Goal: Task Accomplishment & Management: Use online tool/utility

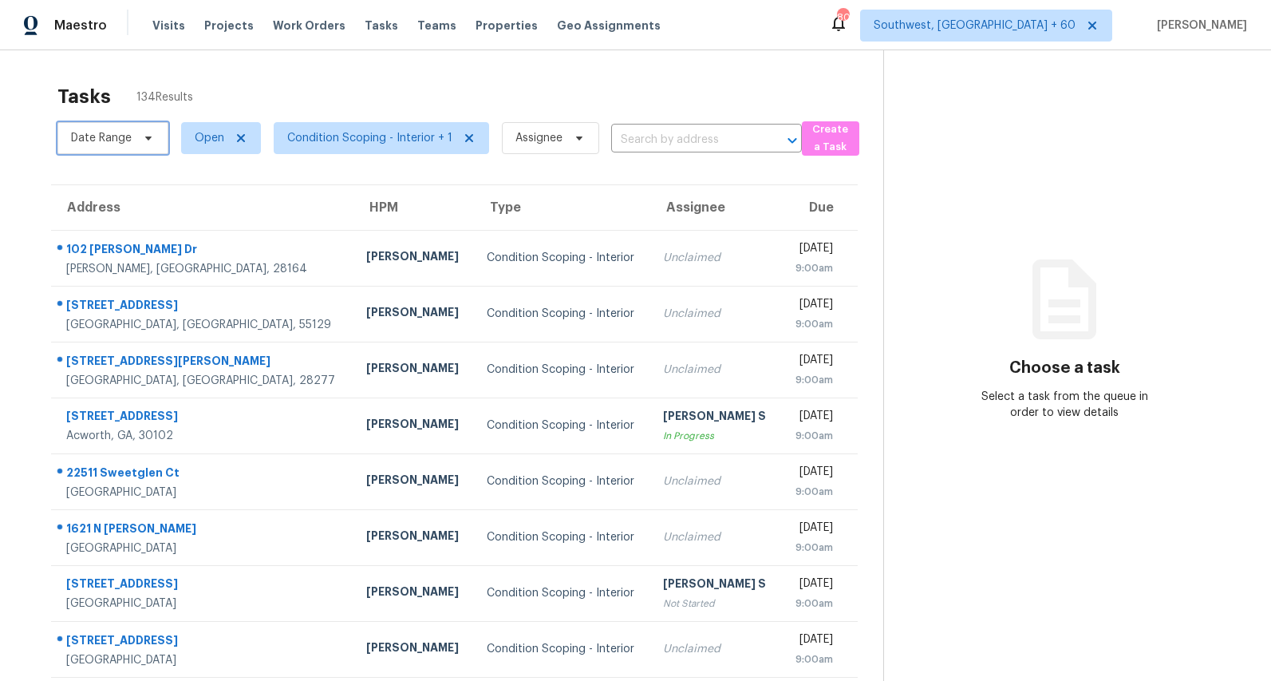
click at [120, 141] on span "Date Range" at bounding box center [101, 138] width 61 height 16
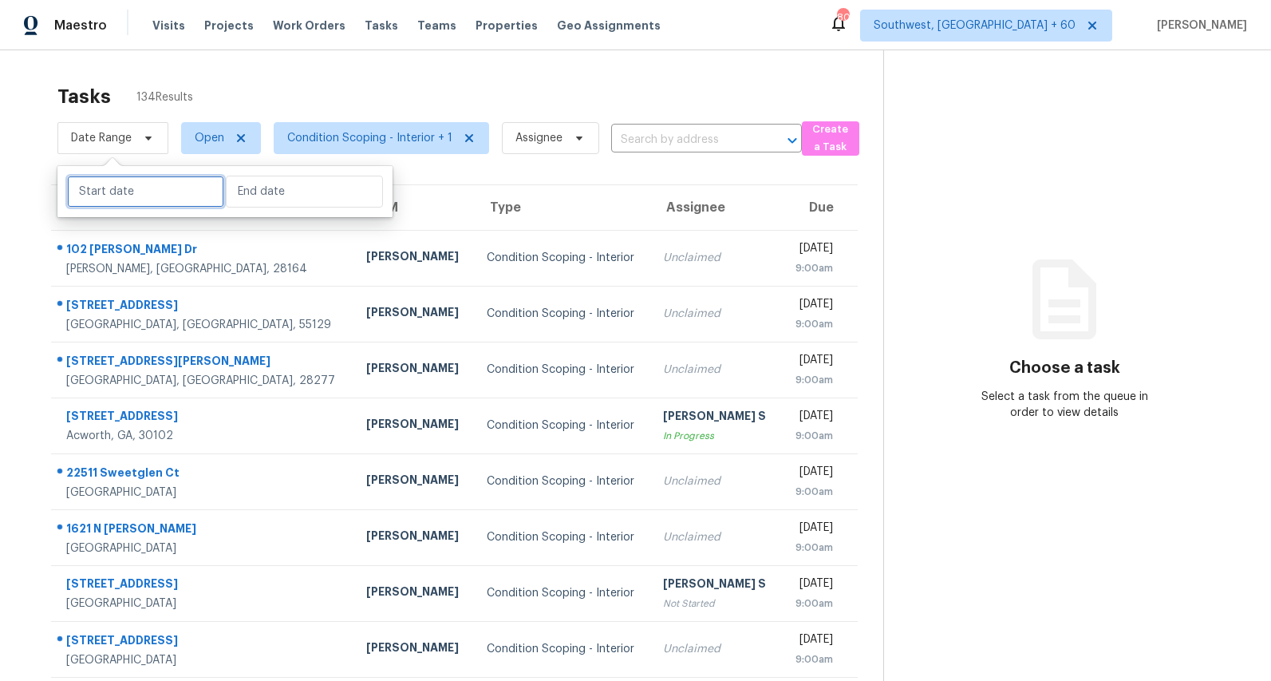
click at [124, 200] on input "text" at bounding box center [145, 192] width 157 height 32
select select "7"
select select "2025"
select select "8"
select select "2025"
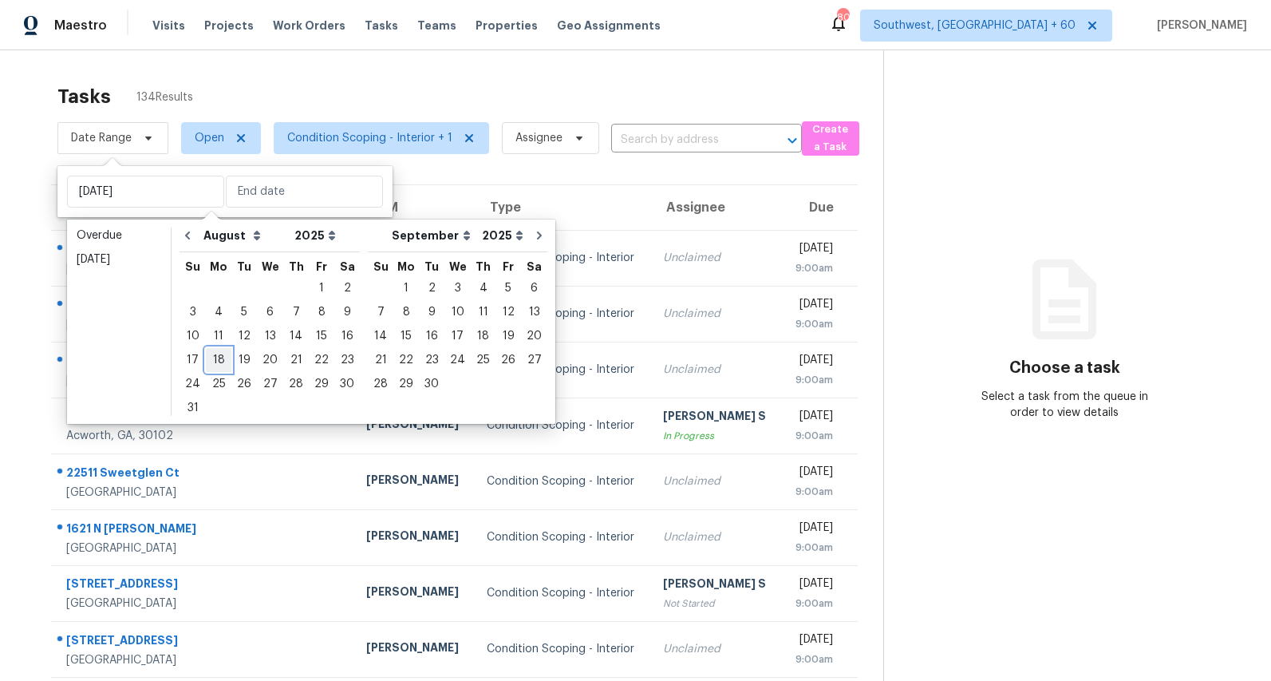
click at [215, 357] on div "18" at bounding box center [219, 360] width 26 height 22
type input "Mon, Aug 18"
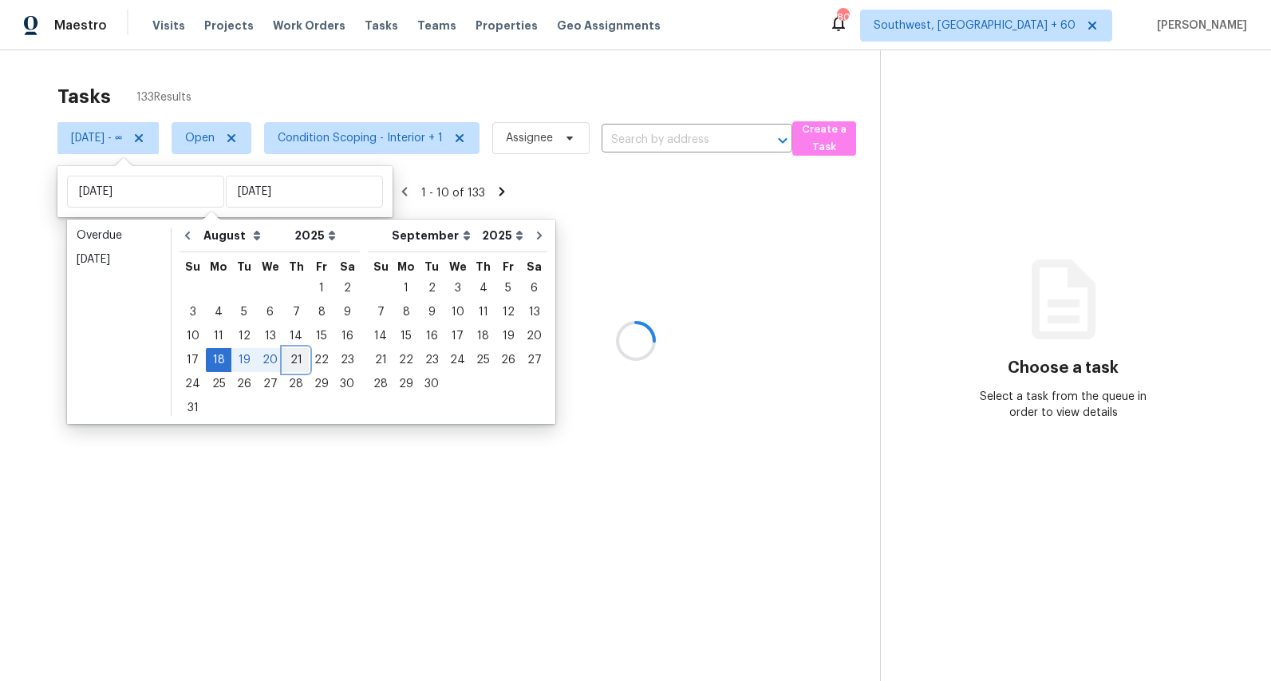
click at [287, 362] on div "21" at bounding box center [296, 360] width 26 height 22
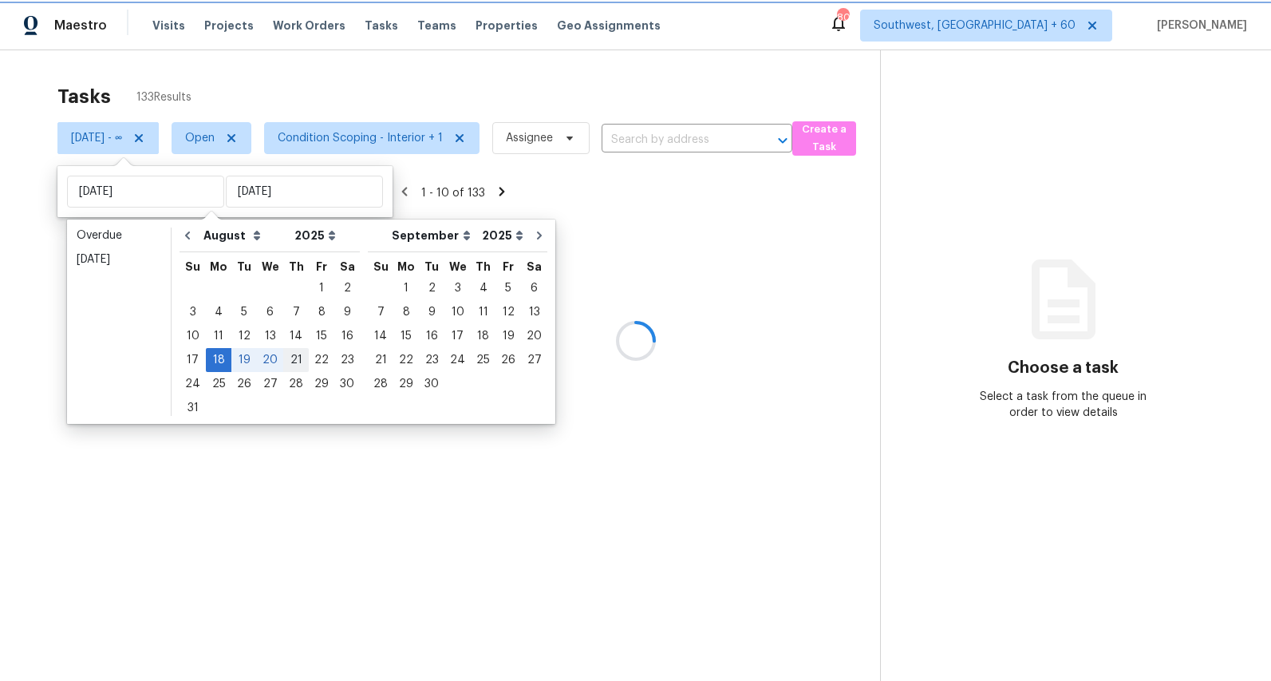
type input "Thu, Aug 21"
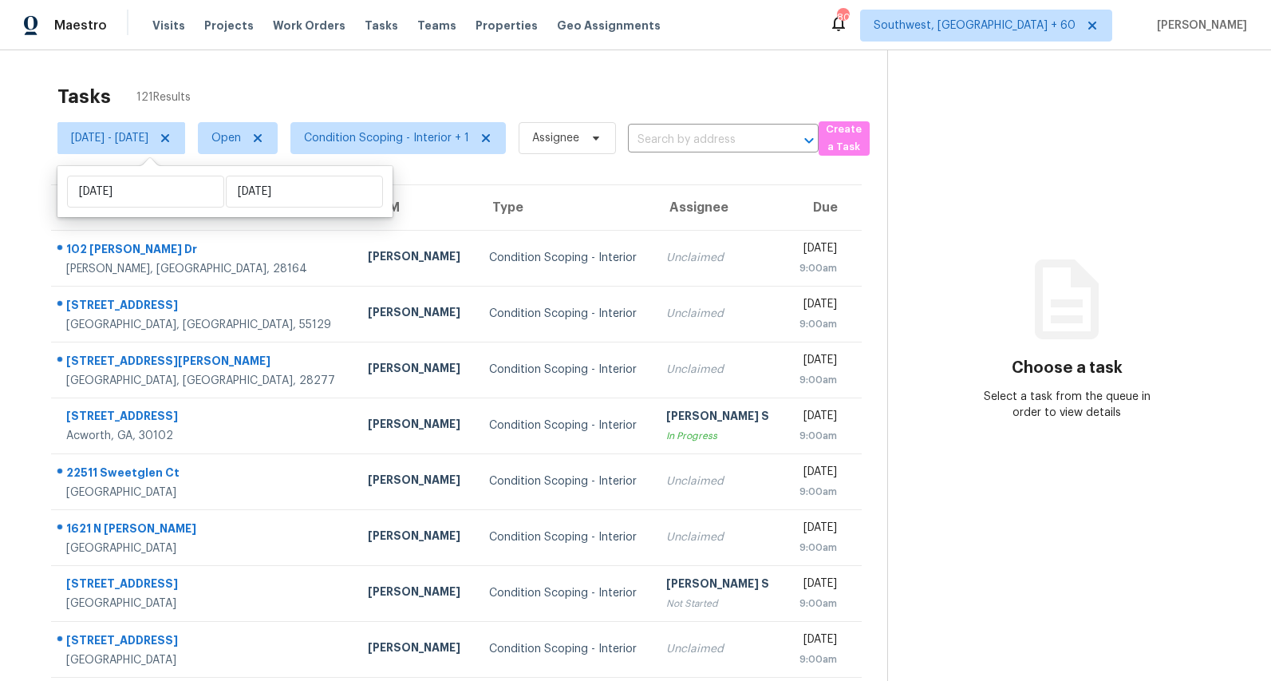
click at [334, 78] on div "Tasks 121 Results" at bounding box center [472, 96] width 830 height 41
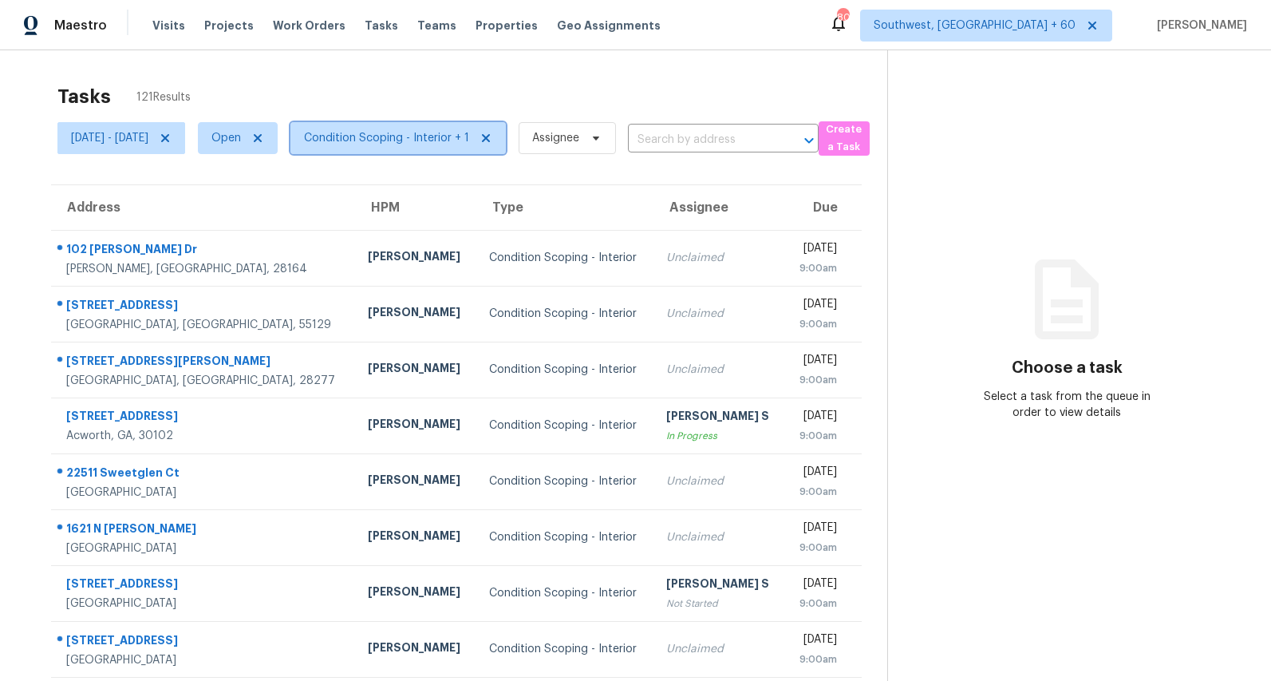
click at [443, 147] on span "Condition Scoping - Interior + 1" at bounding box center [397, 138] width 215 height 32
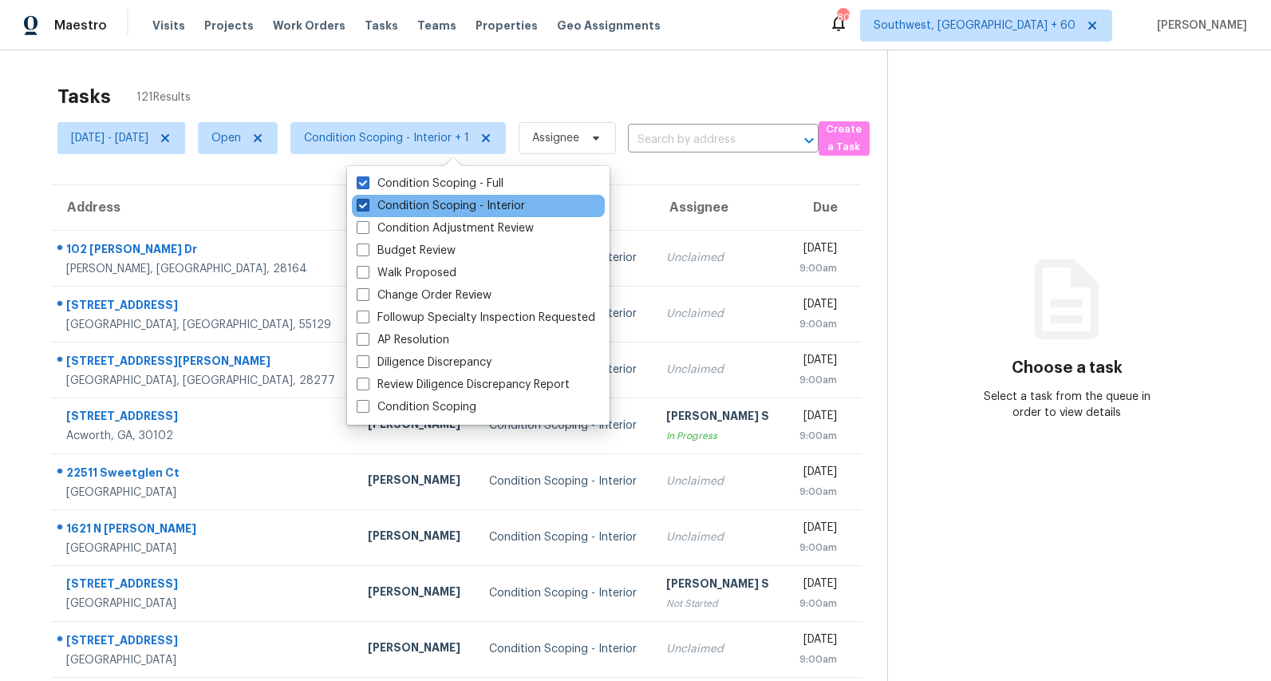
click at [426, 203] on label "Condition Scoping - Interior" at bounding box center [441, 206] width 168 height 16
click at [367, 203] on input "Condition Scoping - Interior" at bounding box center [362, 203] width 10 height 10
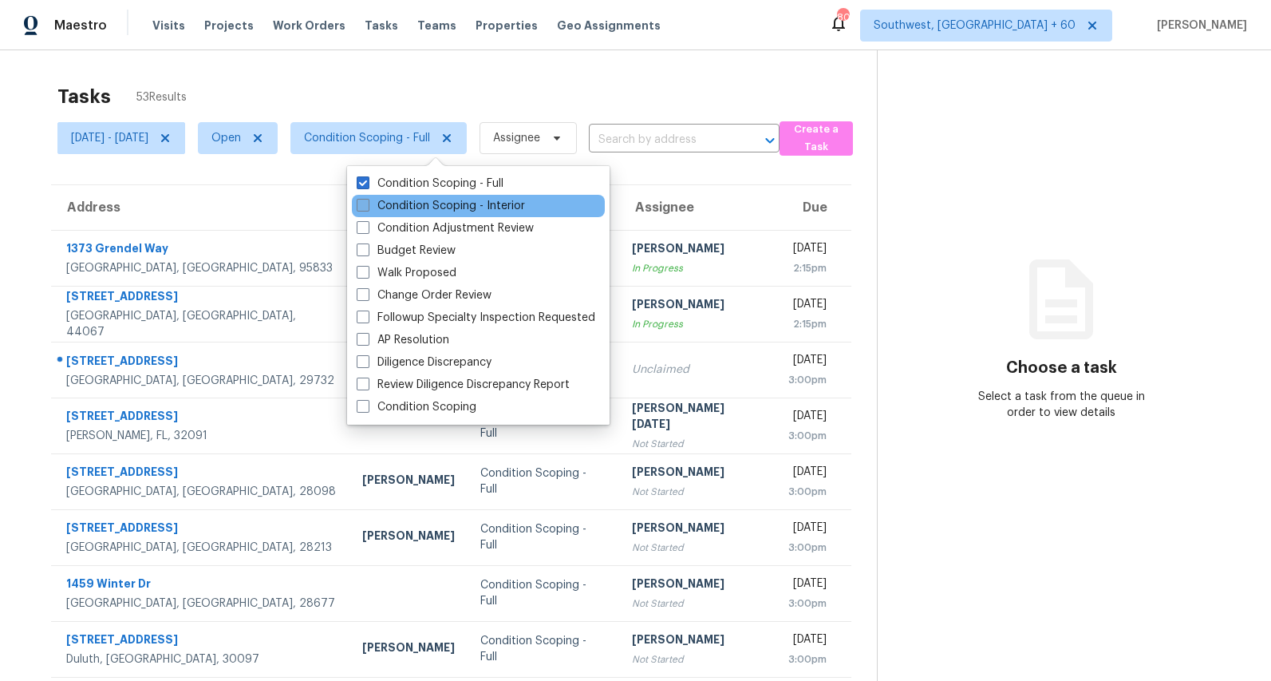
click at [426, 203] on label "Condition Scoping - Interior" at bounding box center [441, 206] width 168 height 16
click at [367, 203] on input "Condition Scoping - Interior" at bounding box center [362, 203] width 10 height 10
checkbox input "true"
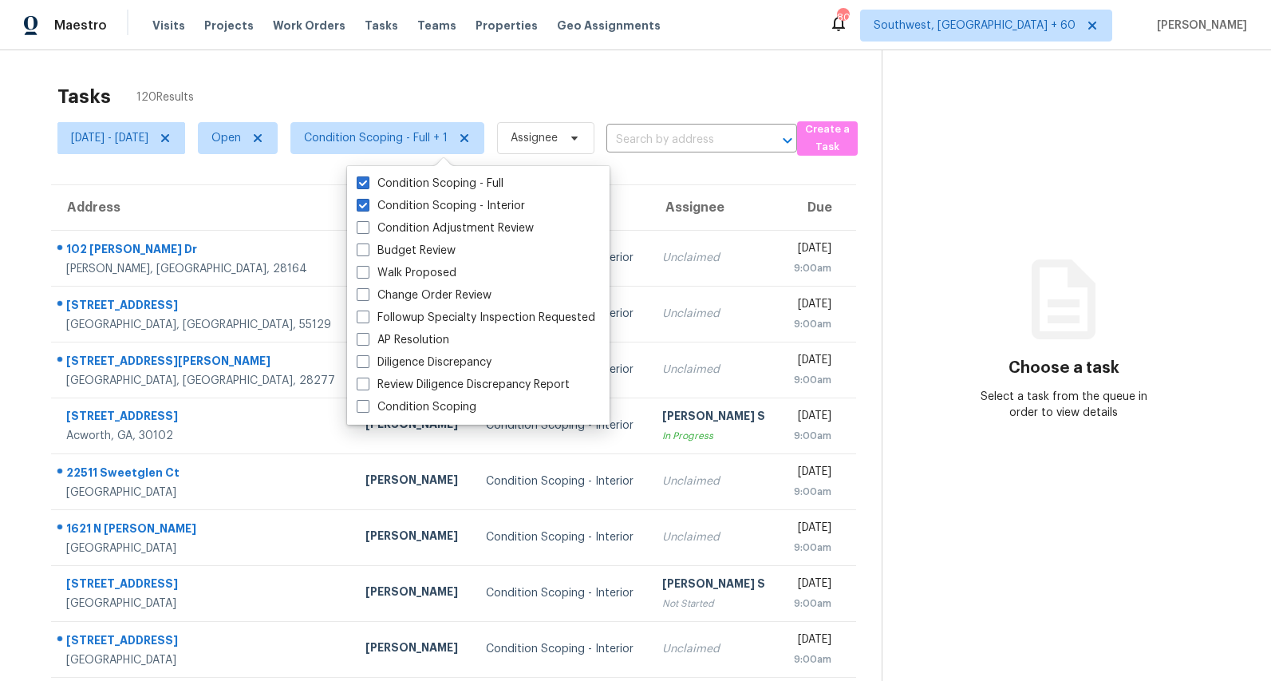
click at [353, 75] on div "Tasks 120 Results Mon, Aug 18 - Thu, Aug 21 Open Condition Scoping - Full + 1 A…" at bounding box center [635, 440] width 1271 height 781
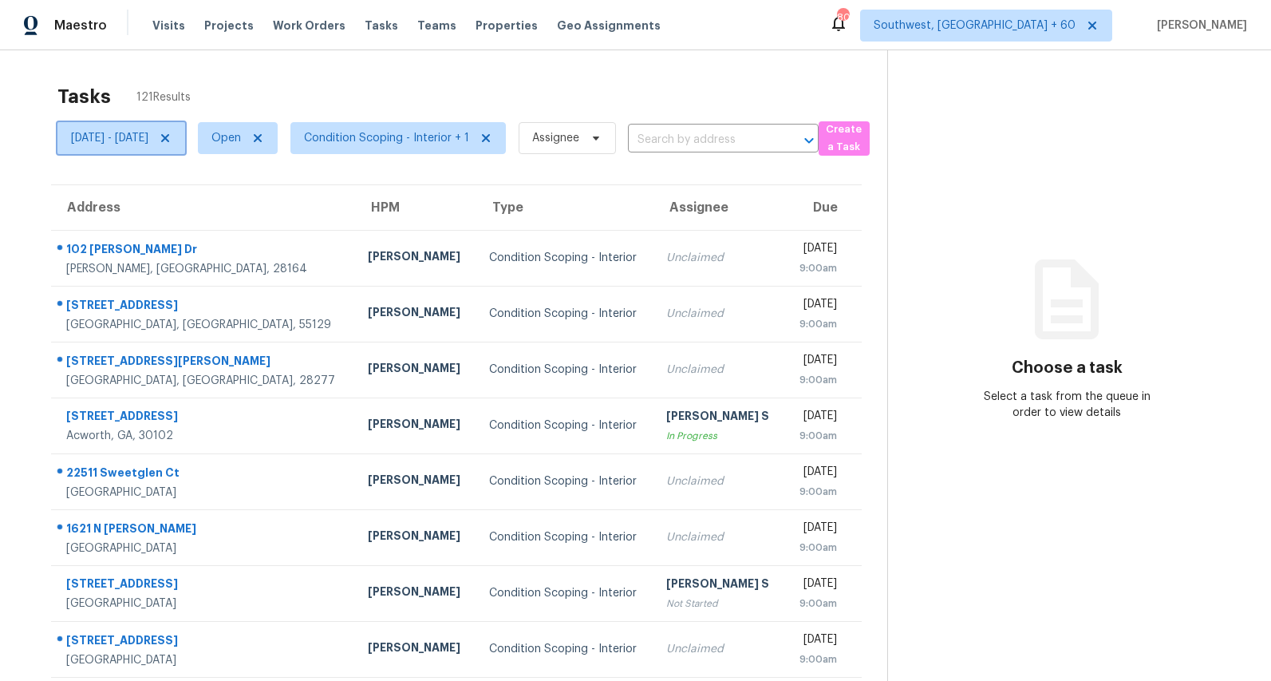
click at [144, 142] on span "Mon, Aug 18 - Thu, Aug 21" at bounding box center [109, 138] width 77 height 16
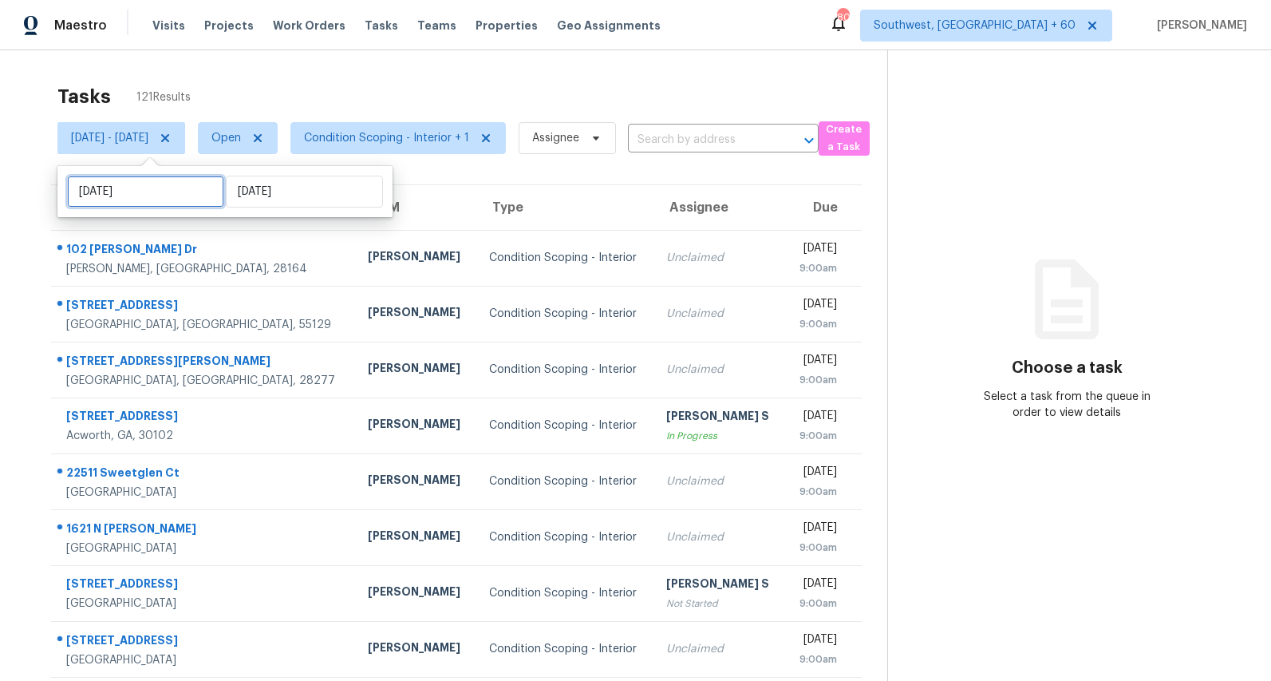
click at [156, 188] on input "Mon, Aug 18" at bounding box center [145, 192] width 157 height 32
select select "7"
select select "2025"
select select "8"
select select "2025"
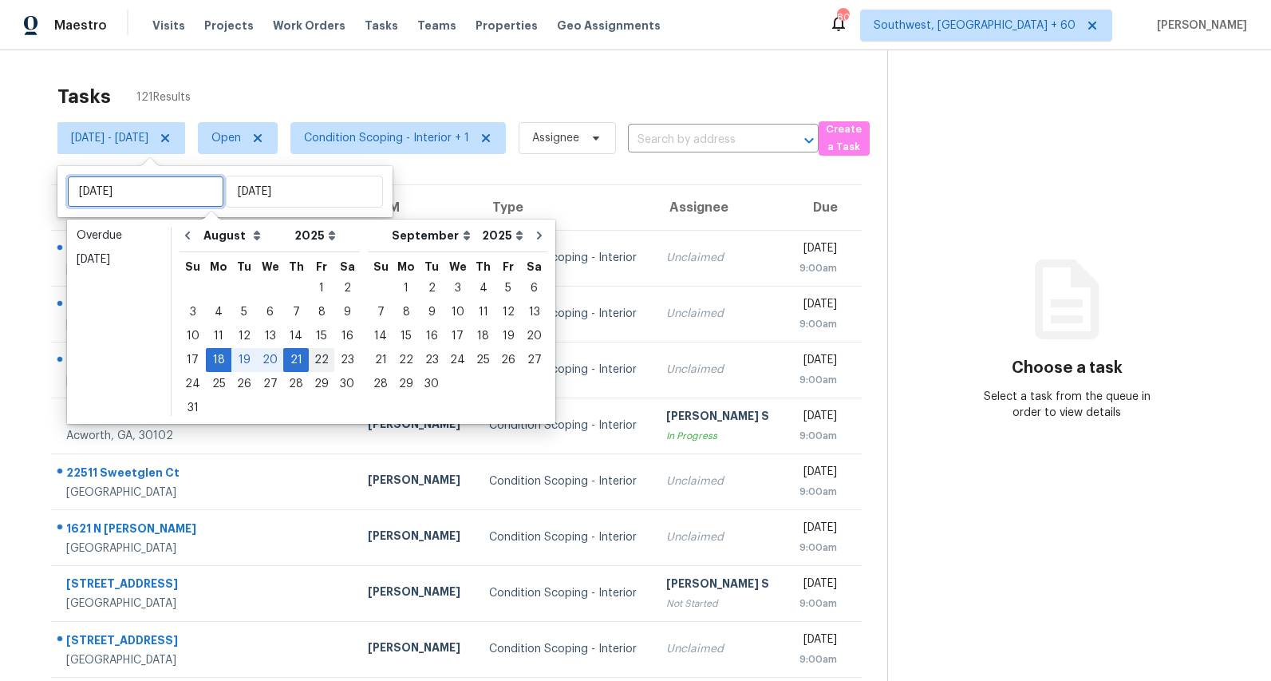
type input "Fri, Aug 22"
click at [309, 357] on div "22" at bounding box center [322, 360] width 26 height 22
type input "Fri, Aug 22"
type input "Thu, Aug 21"
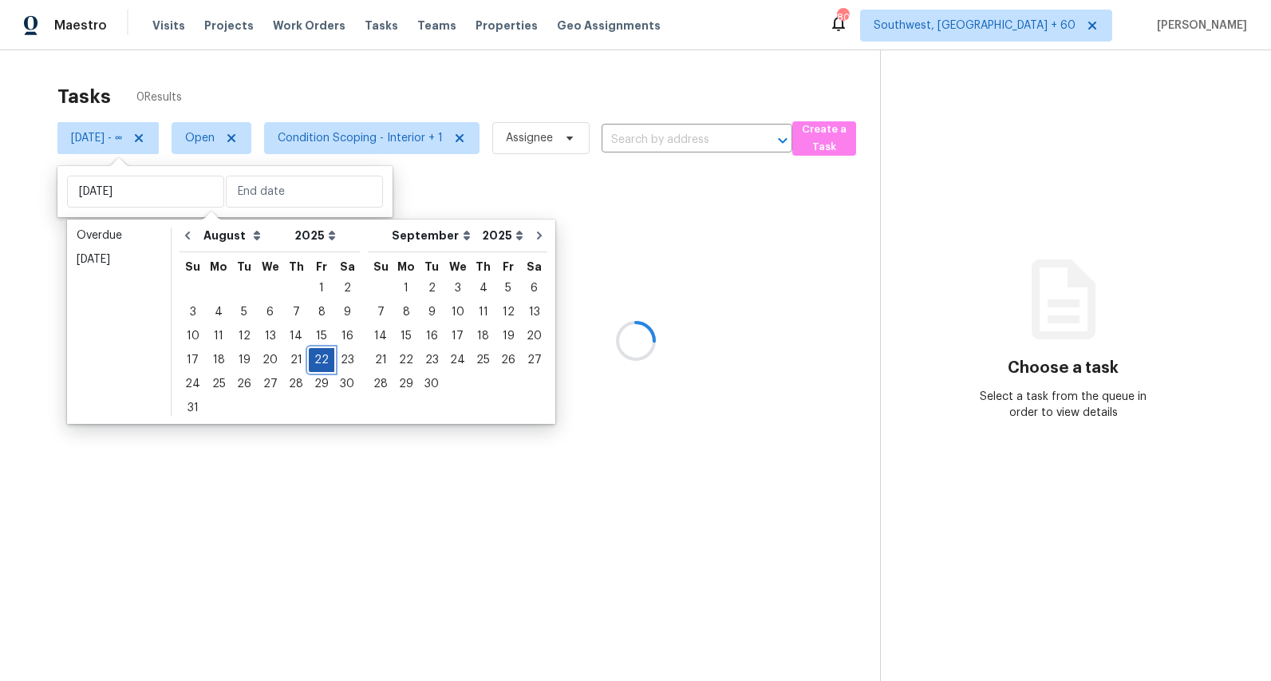
click at [309, 357] on div "22" at bounding box center [322, 360] width 26 height 22
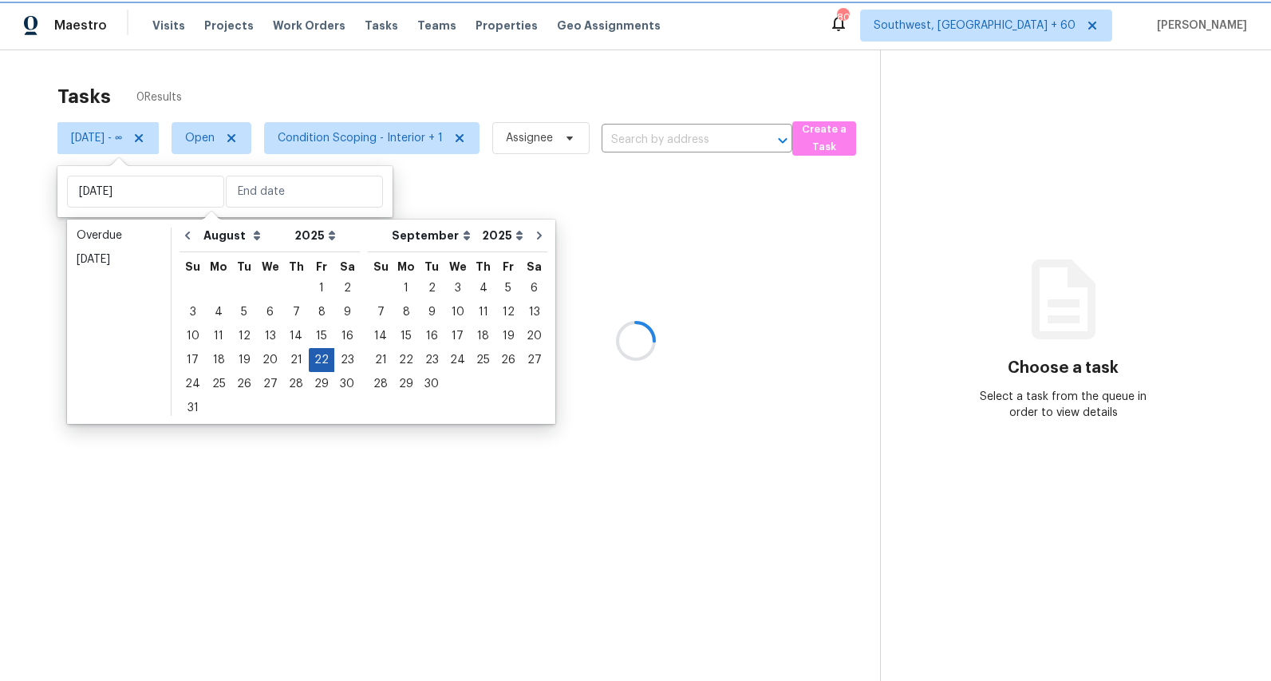
type input "Fri, Aug 22"
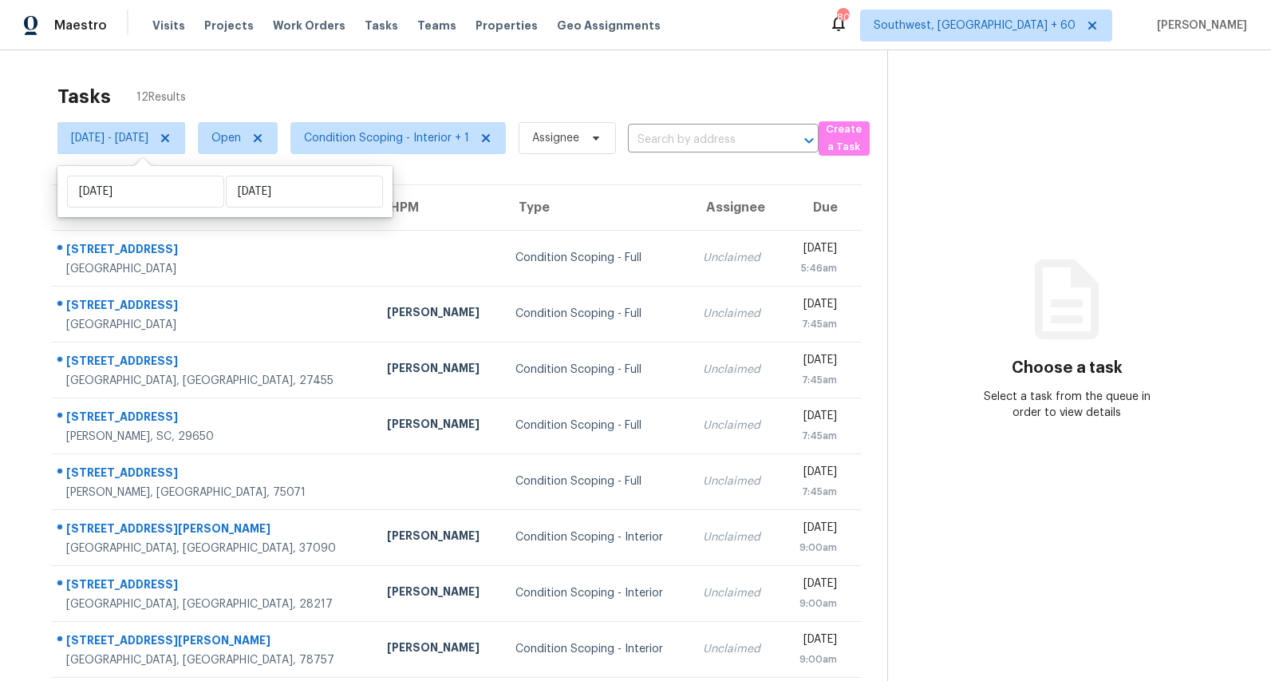
click at [234, 67] on div "Tasks 12 Results Fri, Aug 22 - Fri, Aug 22 Open Condition Scoping - Interior + …" at bounding box center [635, 440] width 1271 height 781
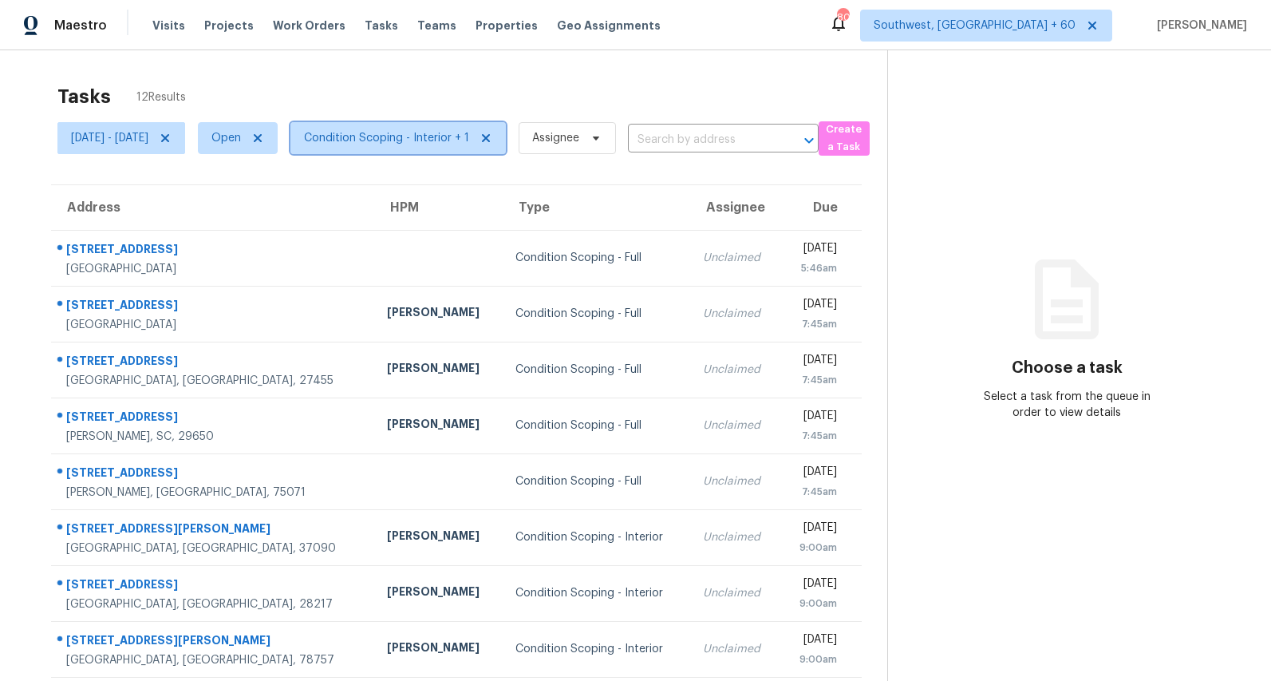
click at [439, 144] on span "Condition Scoping - Interior + 1" at bounding box center [386, 138] width 165 height 16
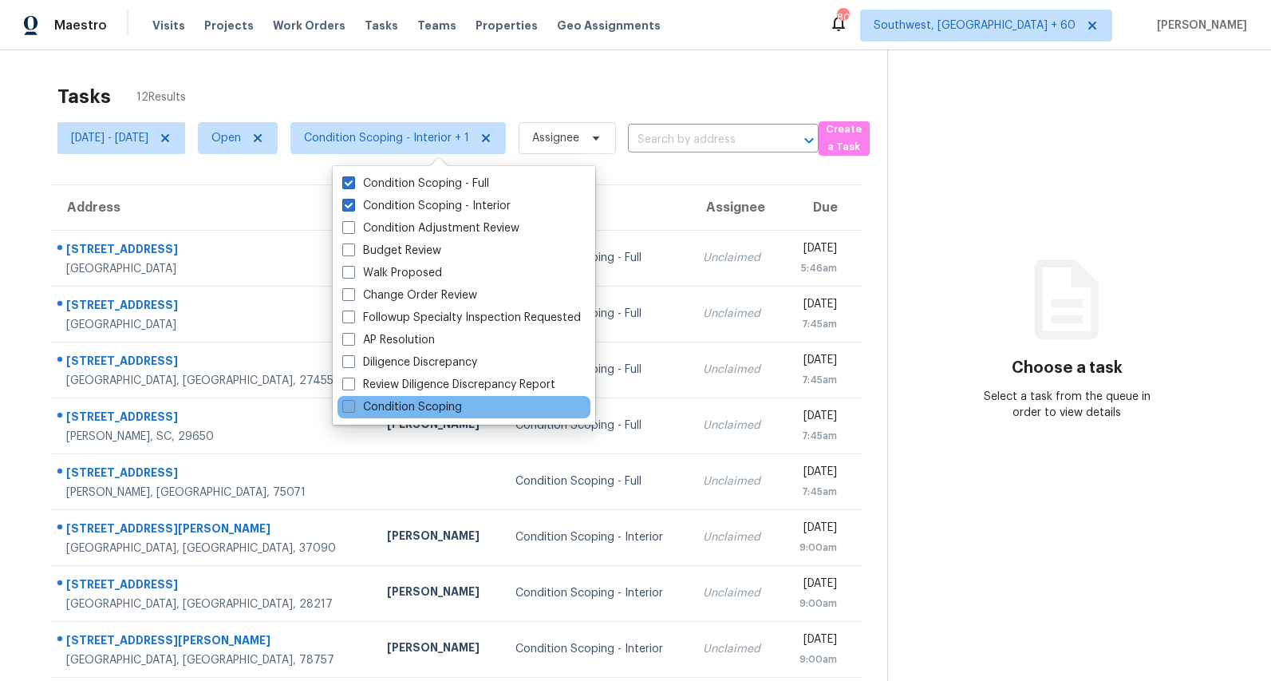
click at [404, 409] on label "Condition Scoping" at bounding box center [402, 407] width 120 height 16
click at [353, 409] on input "Condition Scoping" at bounding box center [347, 404] width 10 height 10
checkbox input "true"
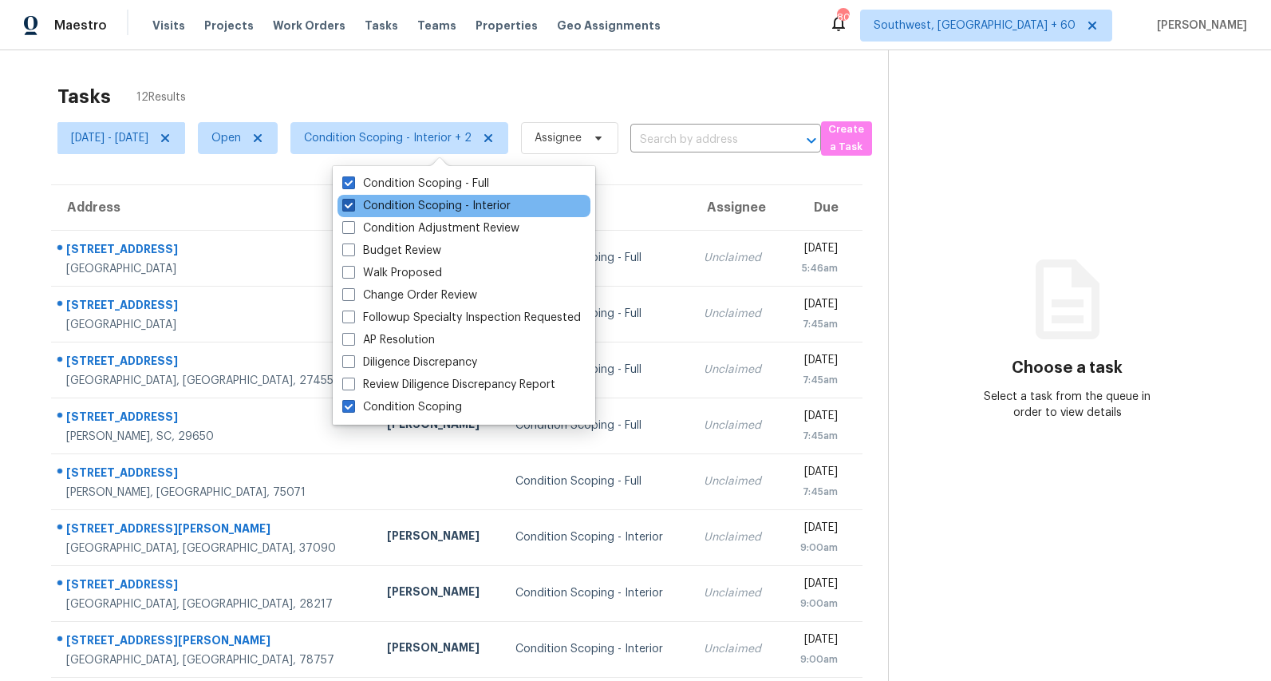
click at [396, 203] on label "Condition Scoping - Interior" at bounding box center [426, 206] width 168 height 16
click at [353, 203] on input "Condition Scoping - Interior" at bounding box center [347, 203] width 10 height 10
checkbox input "false"
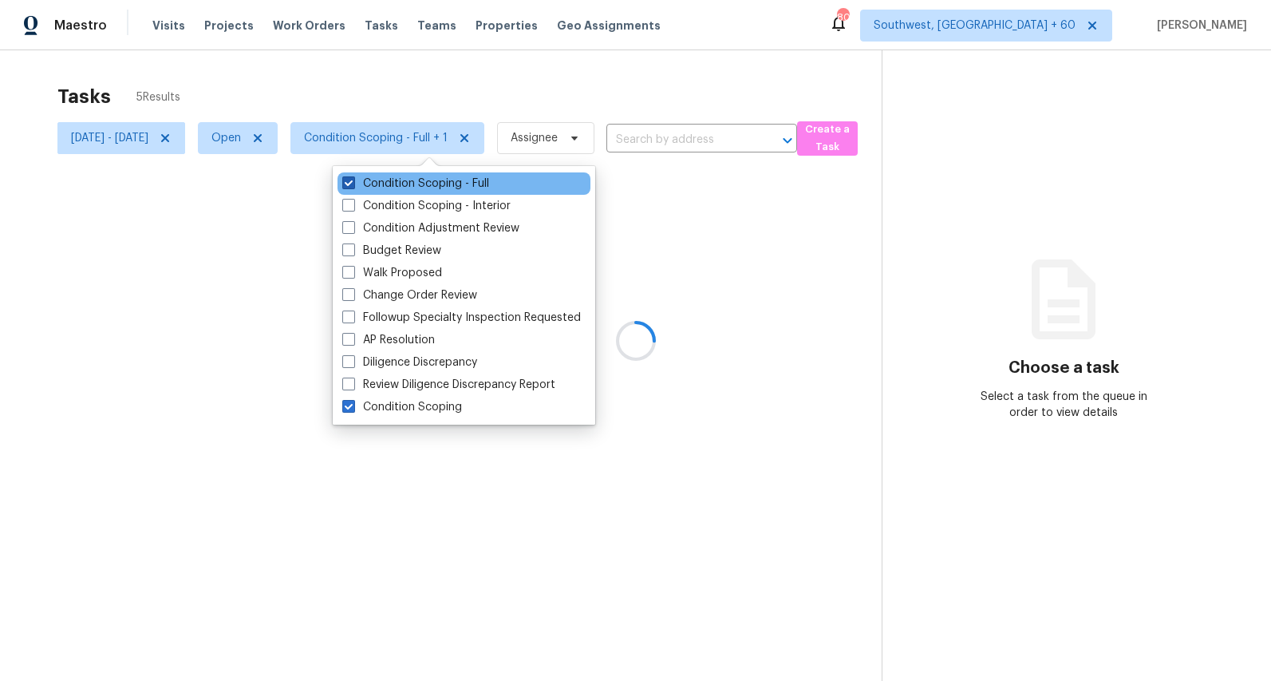
click at [393, 191] on label "Condition Scoping - Full" at bounding box center [415, 184] width 147 height 16
click at [353, 186] on input "Condition Scoping - Full" at bounding box center [347, 181] width 10 height 10
checkbox input "false"
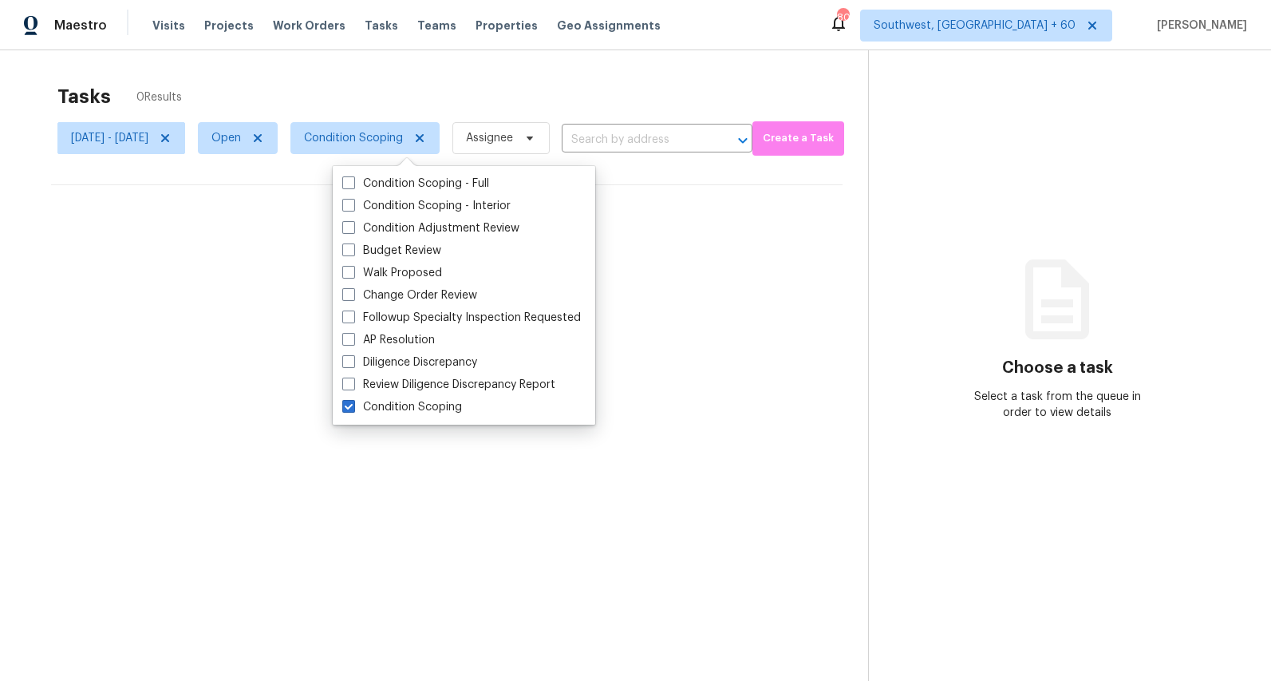
click at [328, 82] on div "Tasks 0 Results" at bounding box center [462, 96] width 811 height 41
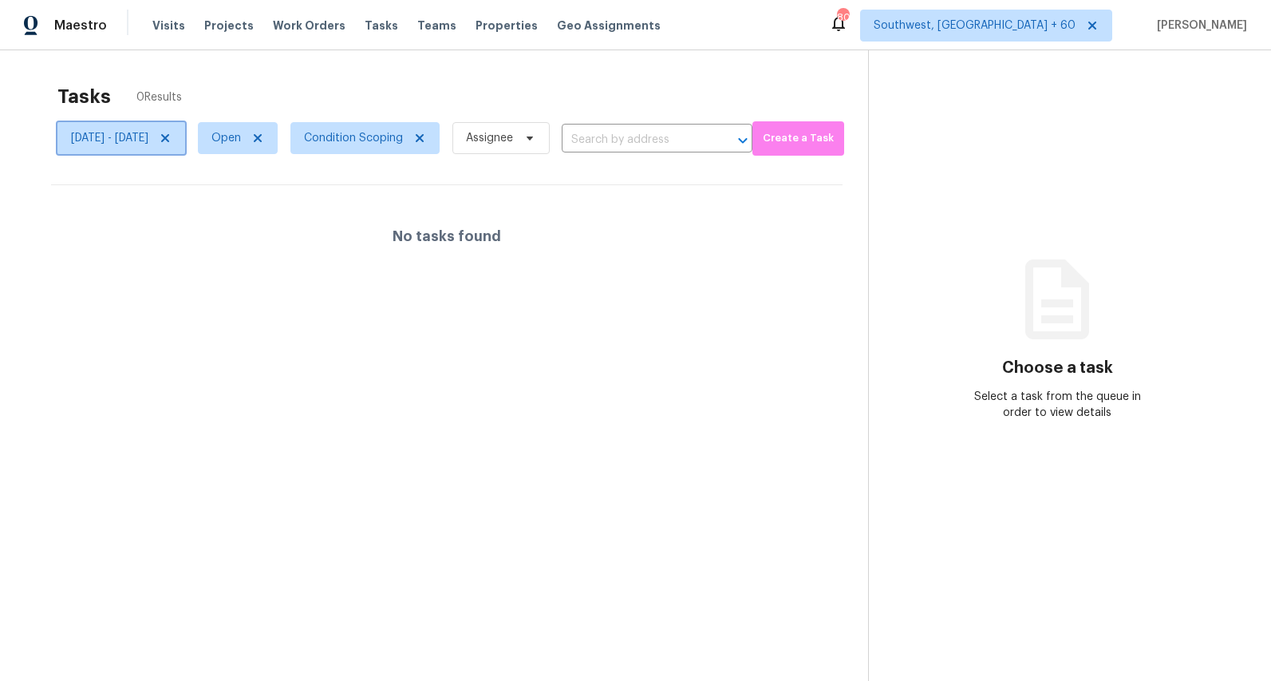
click at [172, 142] on icon at bounding box center [165, 138] width 13 height 13
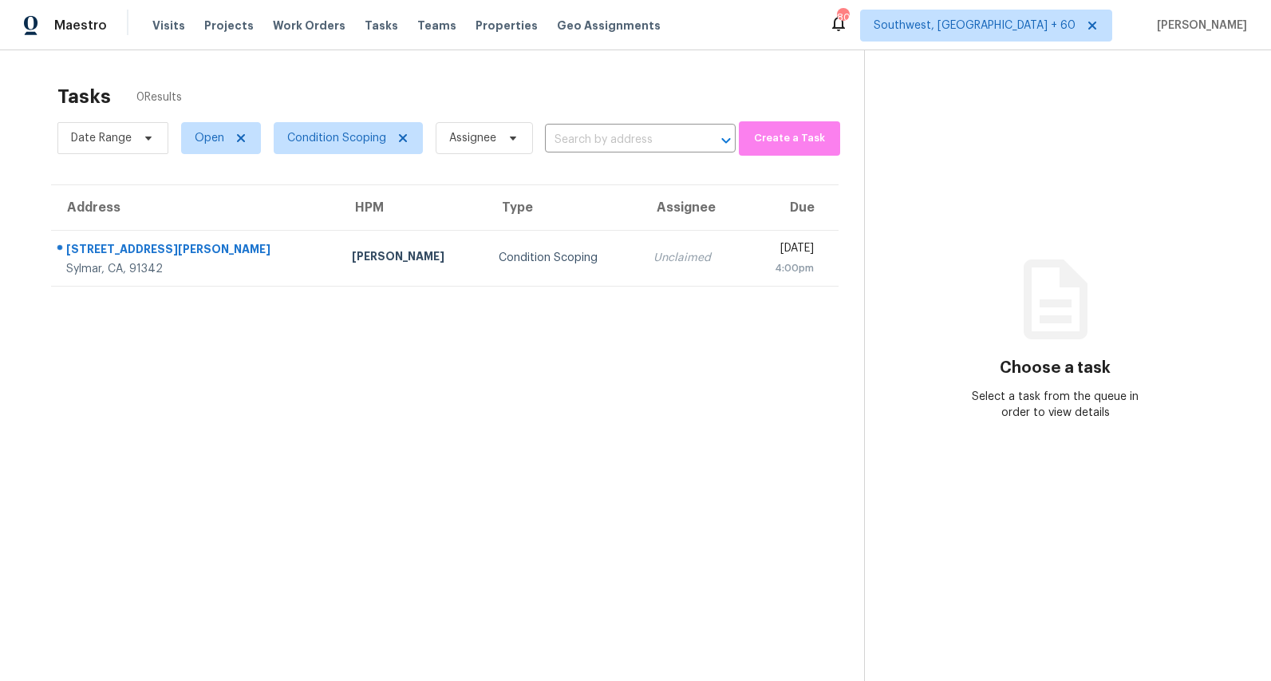
click at [387, 79] on div "Tasks 0 Results" at bounding box center [460, 96] width 807 height 41
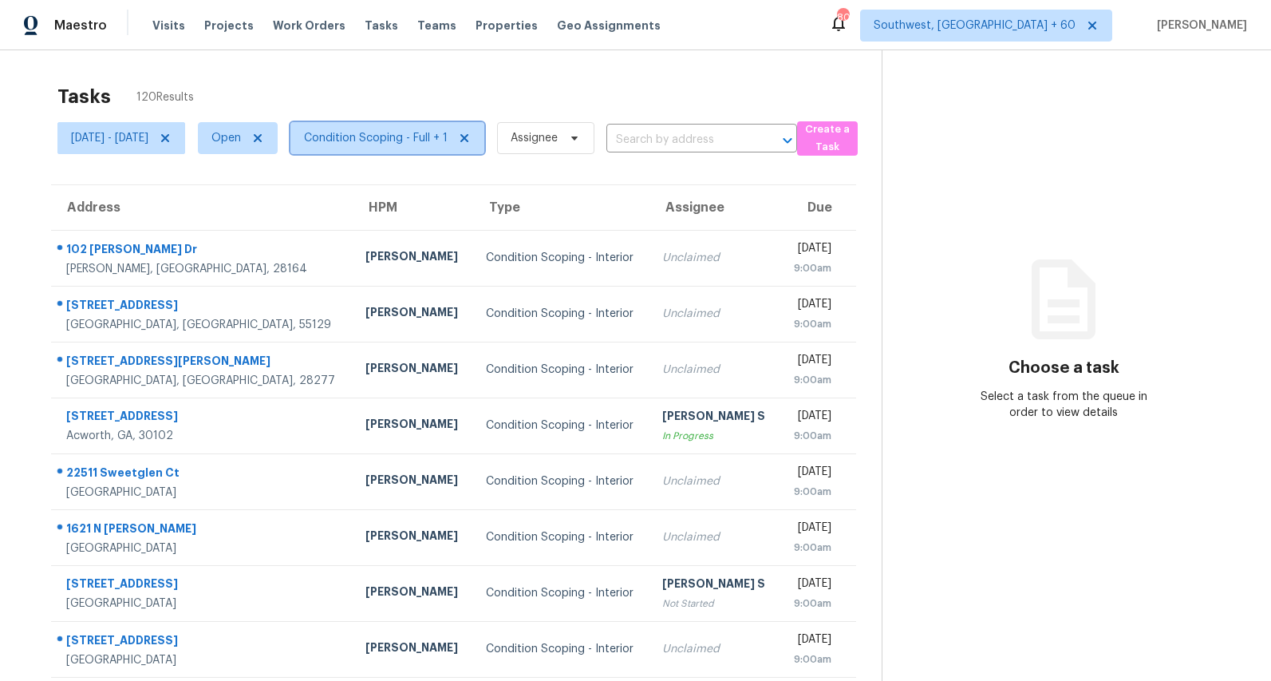
click at [447, 143] on span "Condition Scoping - Full + 1" at bounding box center [376, 138] width 144 height 16
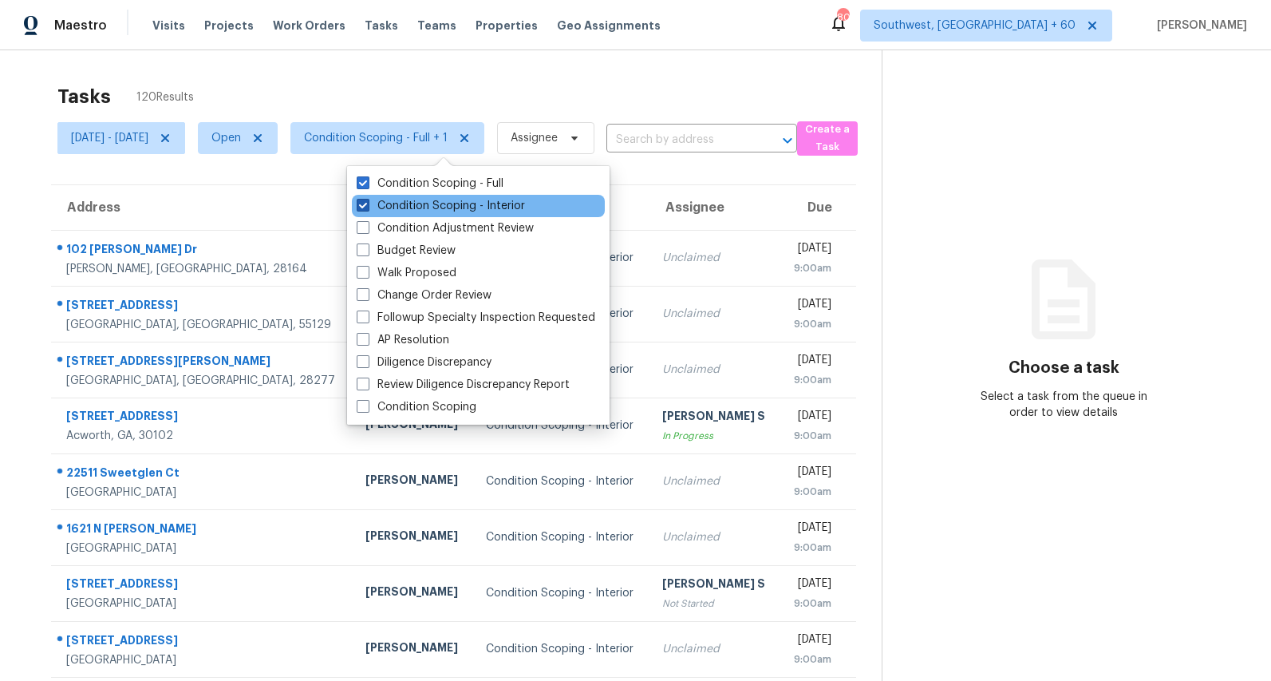
click at [425, 198] on label "Condition Scoping - Interior" at bounding box center [441, 206] width 168 height 16
click at [367, 198] on input "Condition Scoping - Interior" at bounding box center [362, 203] width 10 height 10
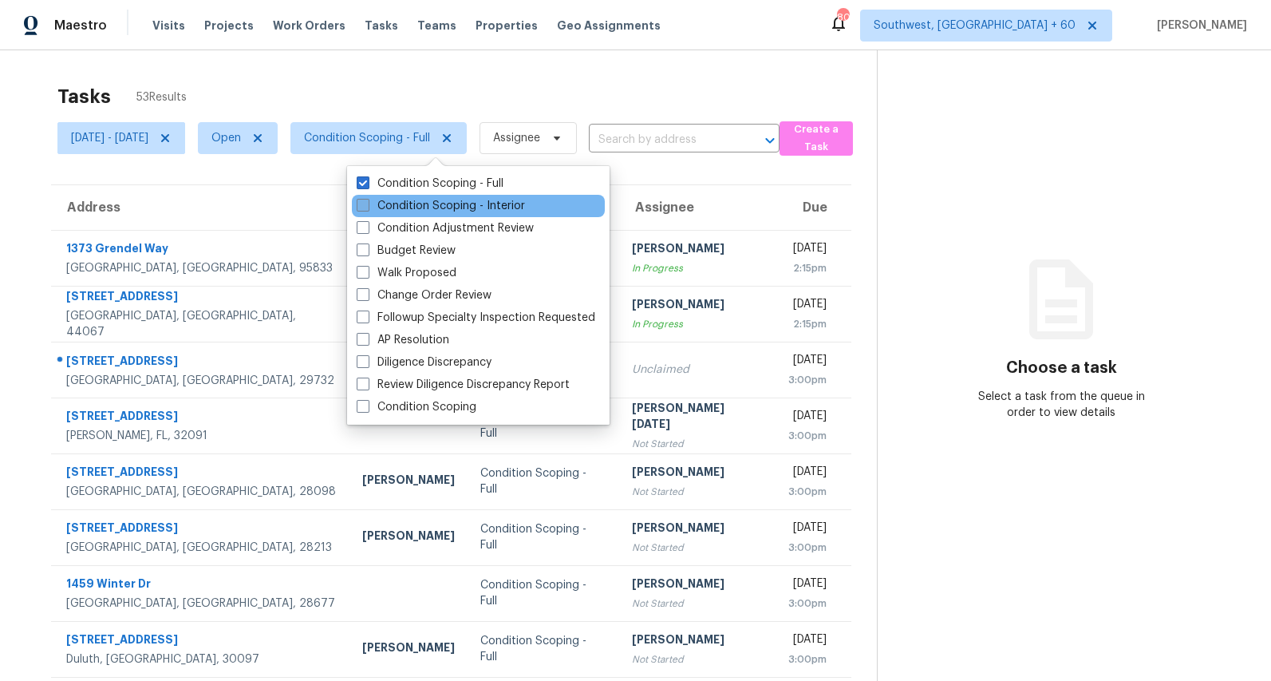
click at [404, 207] on label "Condition Scoping - Interior" at bounding box center [441, 206] width 168 height 16
click at [367, 207] on input "Condition Scoping - Interior" at bounding box center [362, 203] width 10 height 10
checkbox input "true"
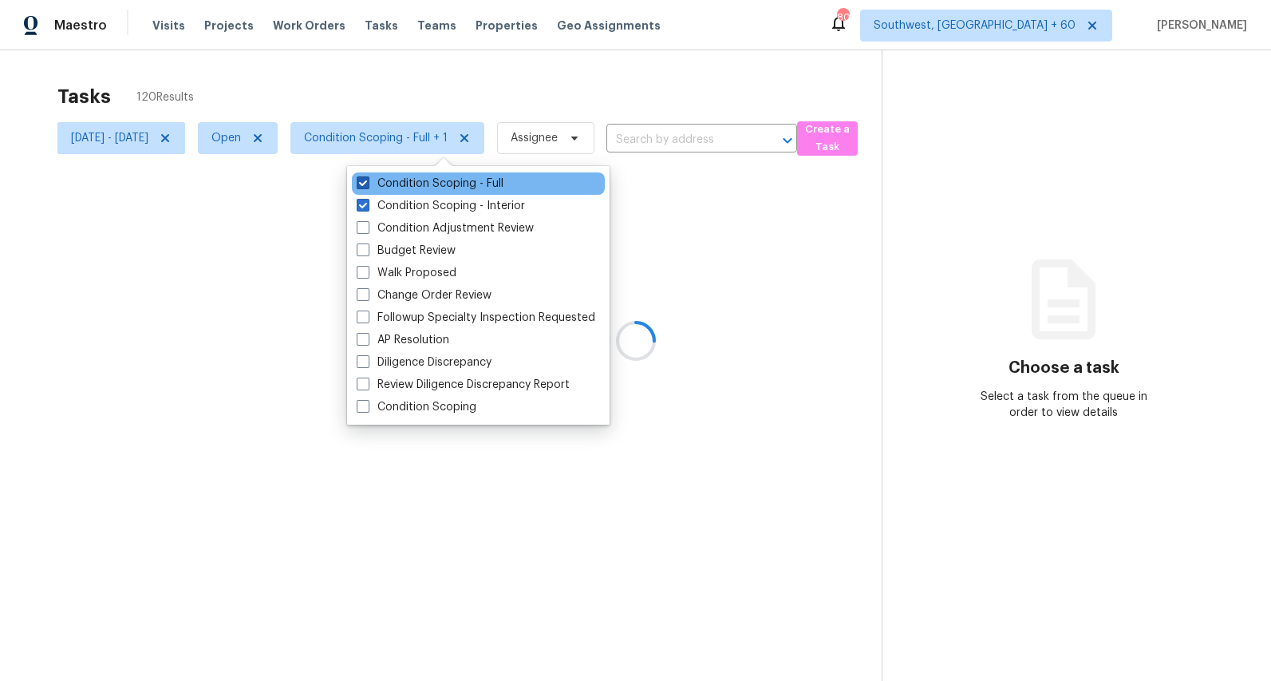
click at [402, 184] on label "Condition Scoping - Full" at bounding box center [430, 184] width 147 height 16
click at [367, 184] on input "Condition Scoping - Full" at bounding box center [362, 181] width 10 height 10
checkbox input "false"
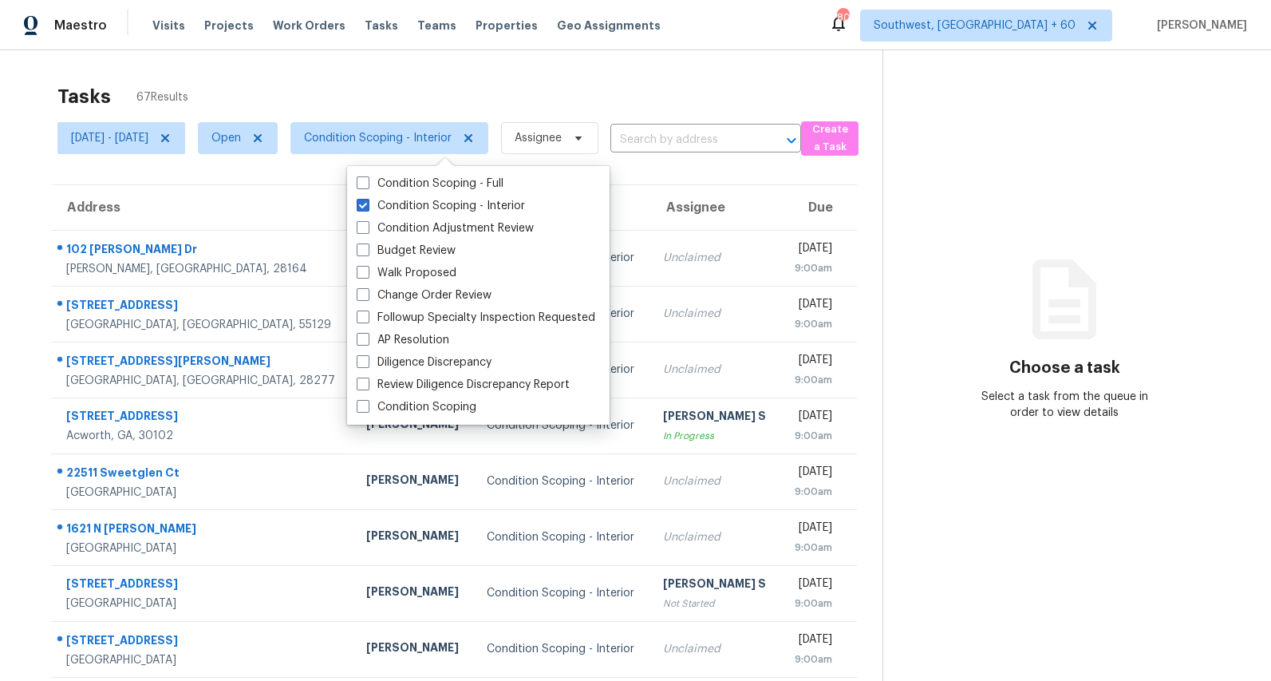
click at [358, 87] on div "Tasks 67 Results" at bounding box center [469, 96] width 825 height 41
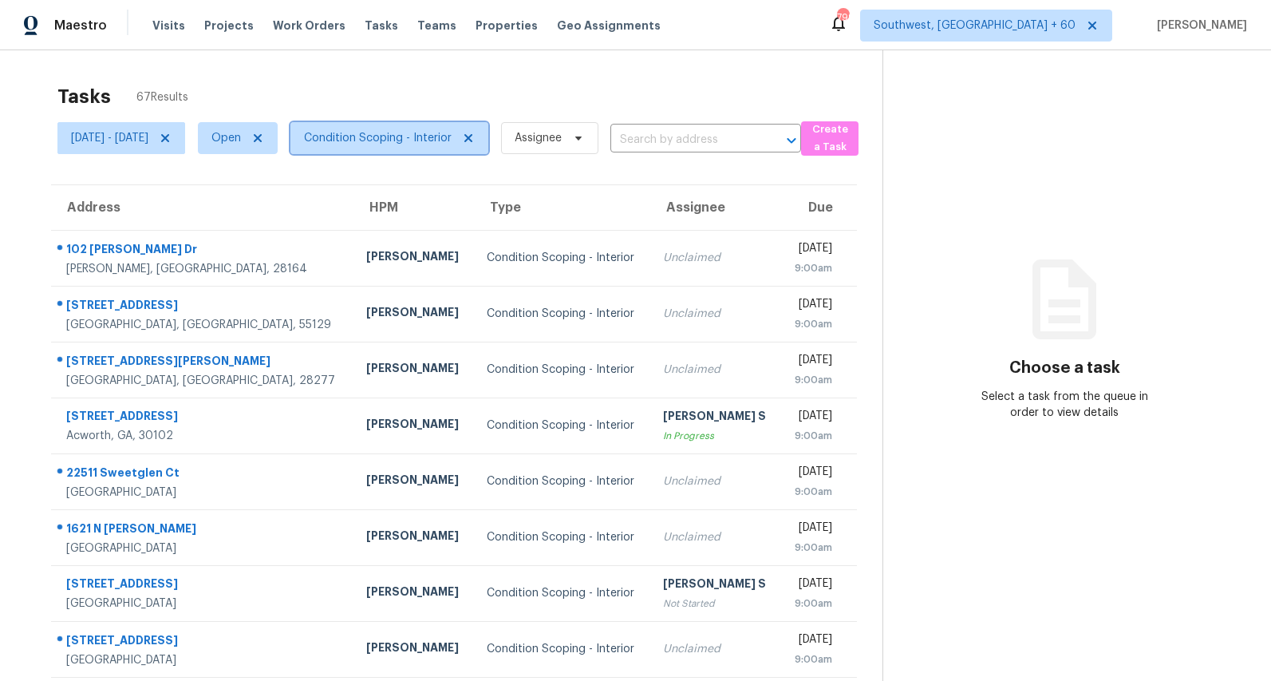
click at [432, 140] on span "Condition Scoping - Interior" at bounding box center [378, 138] width 148 height 16
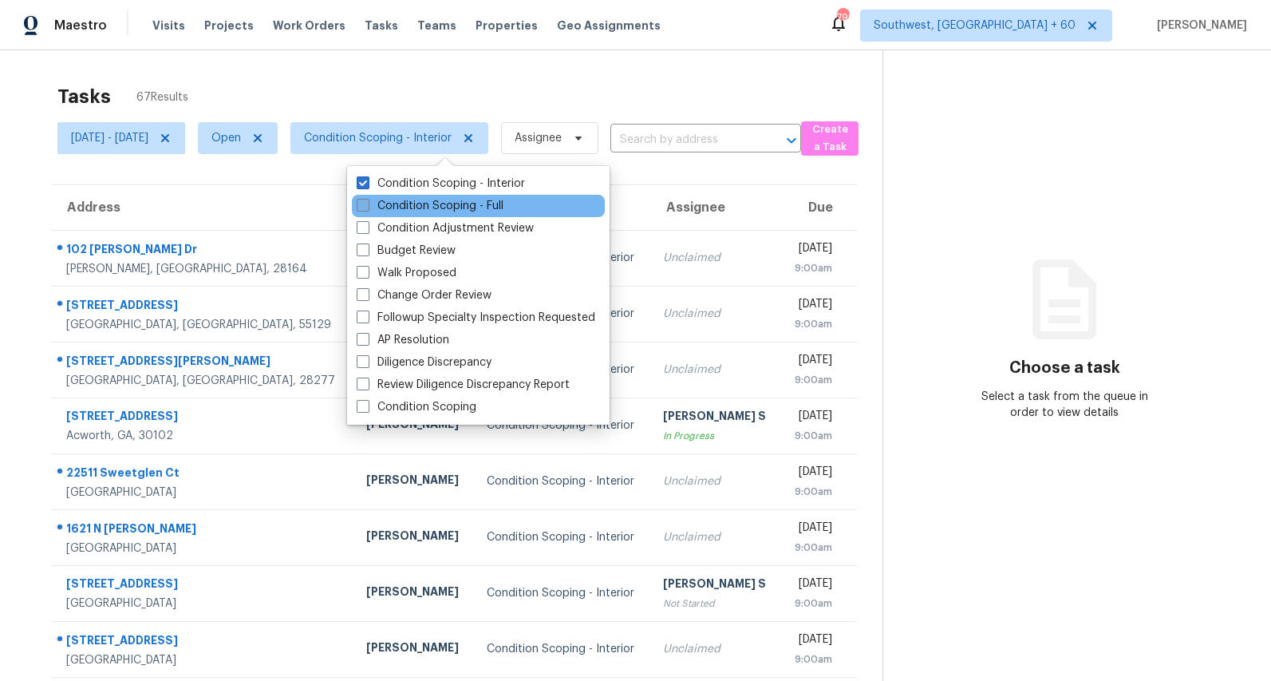
click at [420, 203] on label "Condition Scoping - Full" at bounding box center [430, 206] width 147 height 16
click at [367, 203] on input "Condition Scoping - Full" at bounding box center [362, 203] width 10 height 10
checkbox input "true"
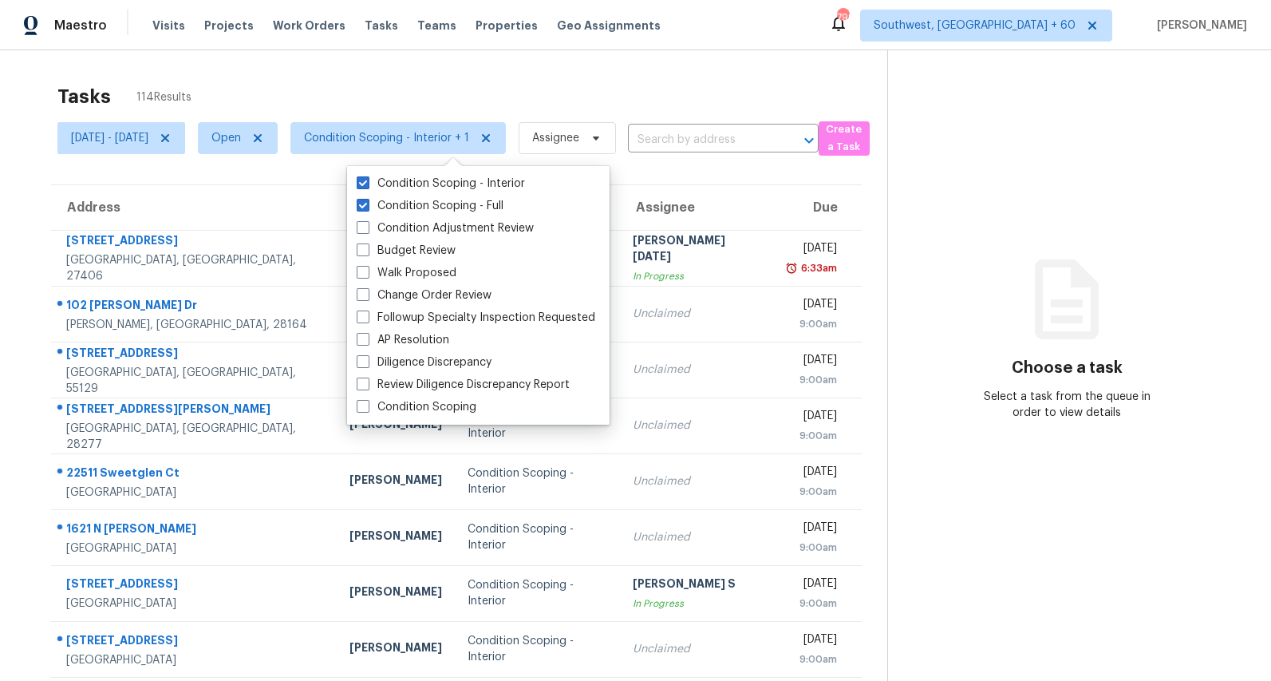
click at [290, 67] on div "Tasks 114 Results [DATE] - [DATE] Open Condition Scoping - Interior + 1 Assigne…" at bounding box center [635, 440] width 1271 height 781
